Goal: Task Accomplishment & Management: Manage account settings

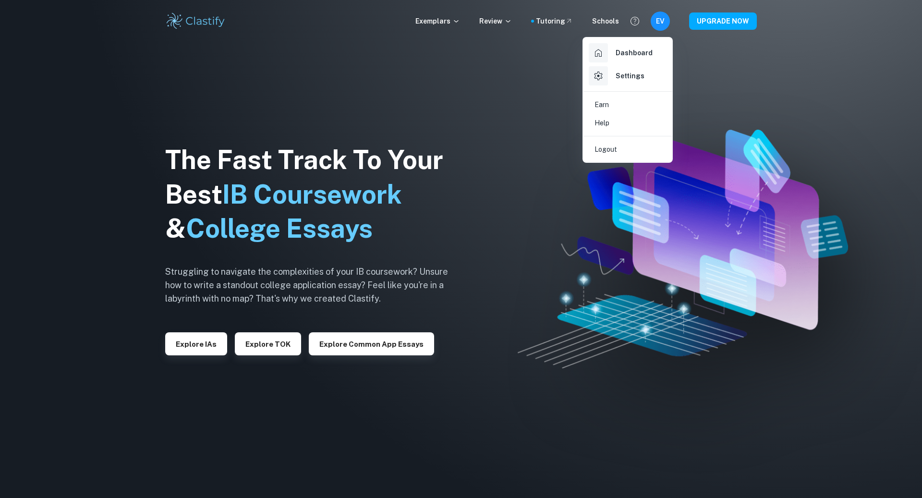
click at [642, 49] on h6 "Dashboard" at bounding box center [634, 53] width 37 height 11
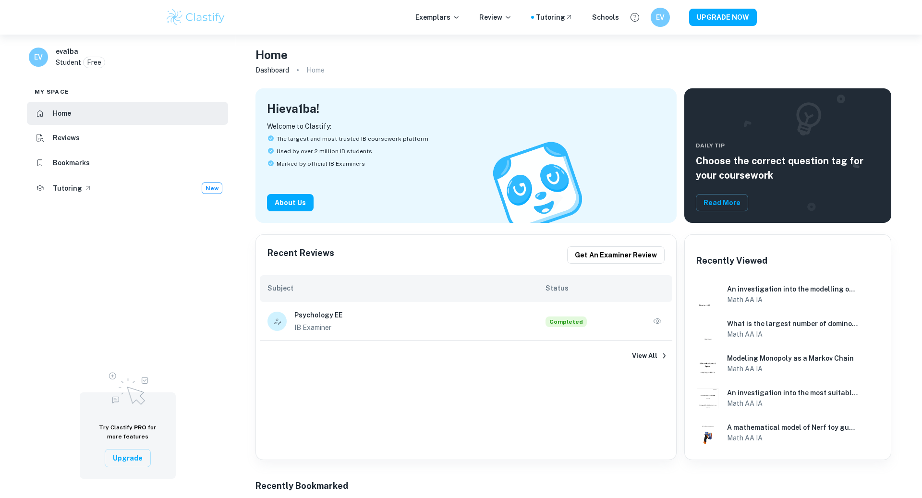
click at [655, 319] on icon "button" at bounding box center [658, 320] width 8 height 5
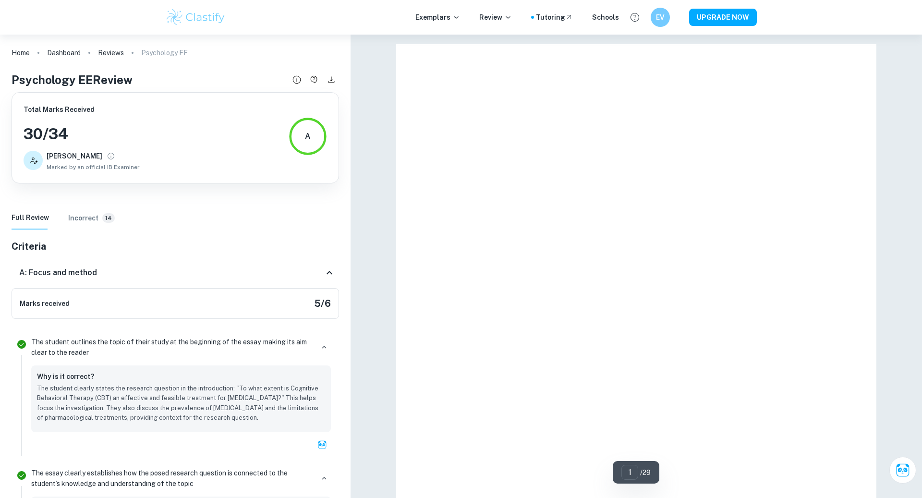
click at [294, 77] on icon "Review details" at bounding box center [297, 79] width 11 height 11
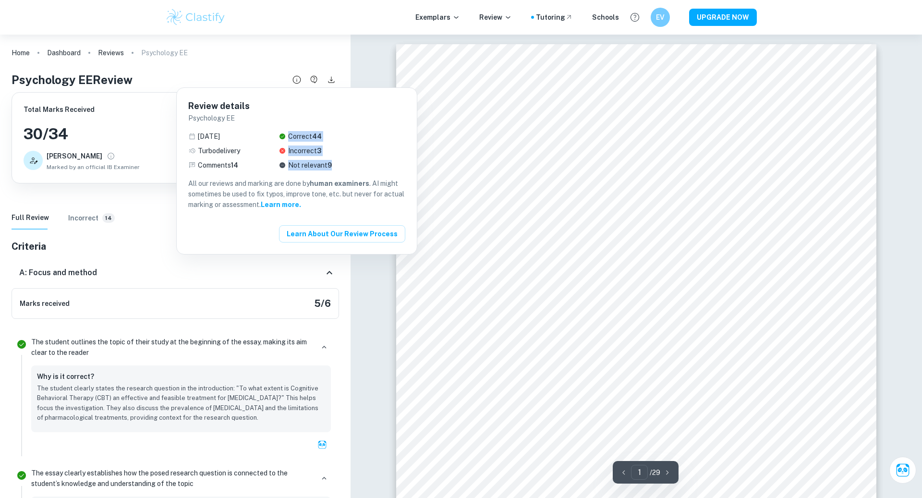
drag, startPoint x: 290, startPoint y: 136, endPoint x: 386, endPoint y: 168, distance: 101.6
click at [386, 168] on div "[DATE] Turbo delivery Comments 14 Correct 44 Incorrect 3 Not relevant 9" at bounding box center [296, 150] width 217 height 39
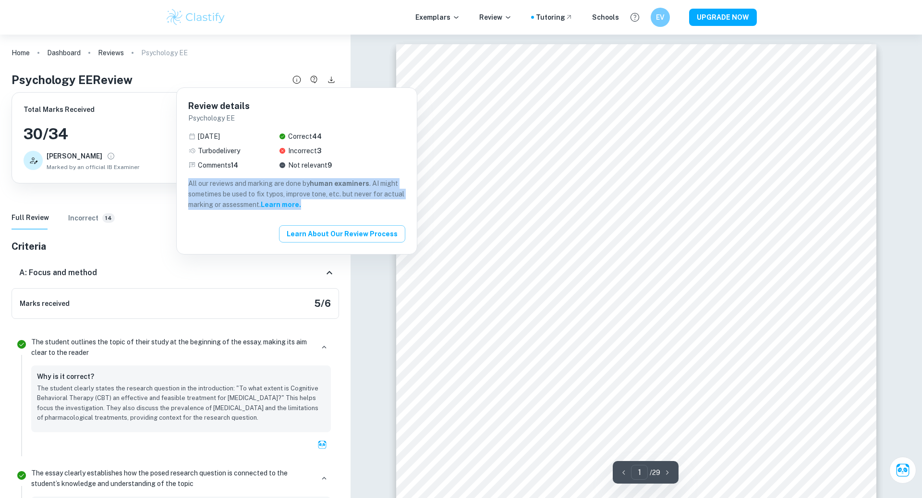
drag, startPoint x: 386, startPoint y: 168, endPoint x: 395, endPoint y: 226, distance: 59.3
click at [395, 226] on div "Review details Psychology EE [DATE] Turbo delivery Comments 14 Correct 44 Incor…" at bounding box center [297, 171] width 240 height 166
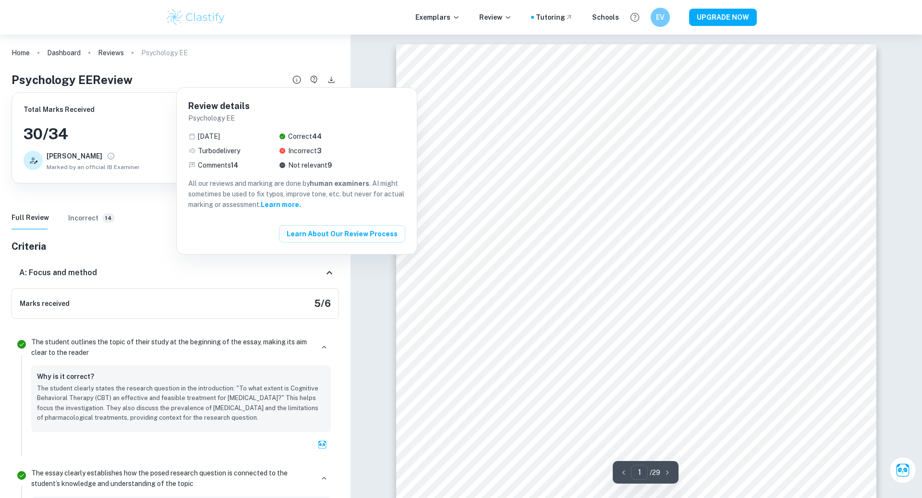
click at [332, 150] on div "Incorrect 3" at bounding box center [305, 151] width 53 height 11
drag, startPoint x: 346, startPoint y: 168, endPoint x: 289, endPoint y: 129, distance: 69.1
click at [289, 129] on div "Review details Psychology EE [DATE] Turbo delivery Comments 14 Correct 44 Incor…" at bounding box center [296, 154] width 217 height 110
click at [314, 79] on div at bounding box center [461, 249] width 922 height 498
